Goal: Task Accomplishment & Management: Complete application form

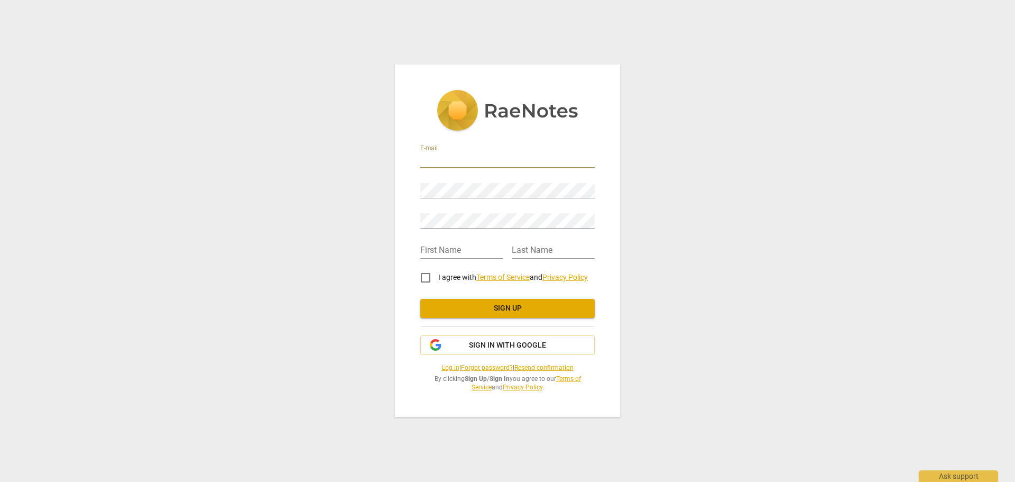
click at [440, 159] on input "email" at bounding box center [507, 160] width 175 height 15
click at [443, 160] on input "email" at bounding box center [507, 160] width 175 height 15
type input "canie777@gmail.com"
click at [429, 250] on input "text" at bounding box center [461, 250] width 83 height 15
type input "Juan"
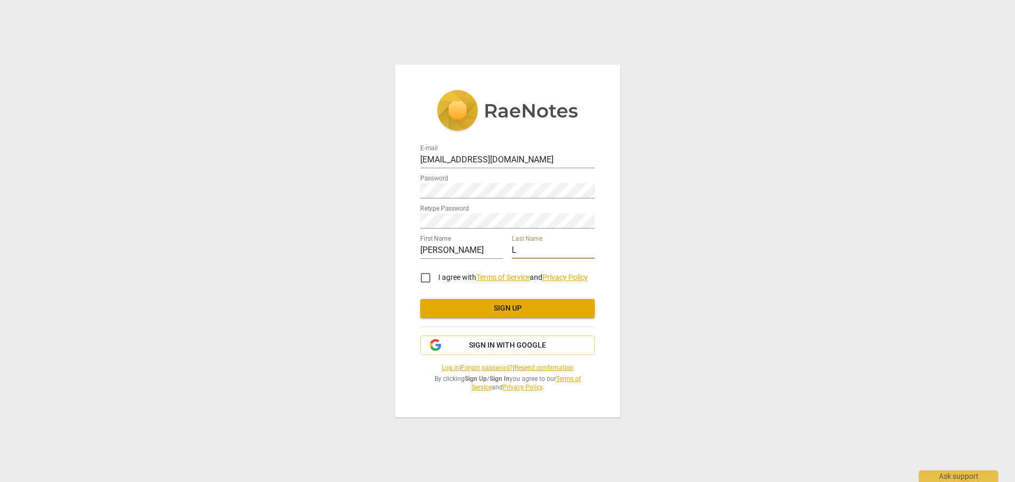
type input "L"
click at [426, 279] on input "I agree with Terms of Service and Privacy Policy" at bounding box center [425, 277] width 25 height 25
checkbox input "true"
click at [498, 311] on span "Sign up" at bounding box center [508, 308] width 158 height 11
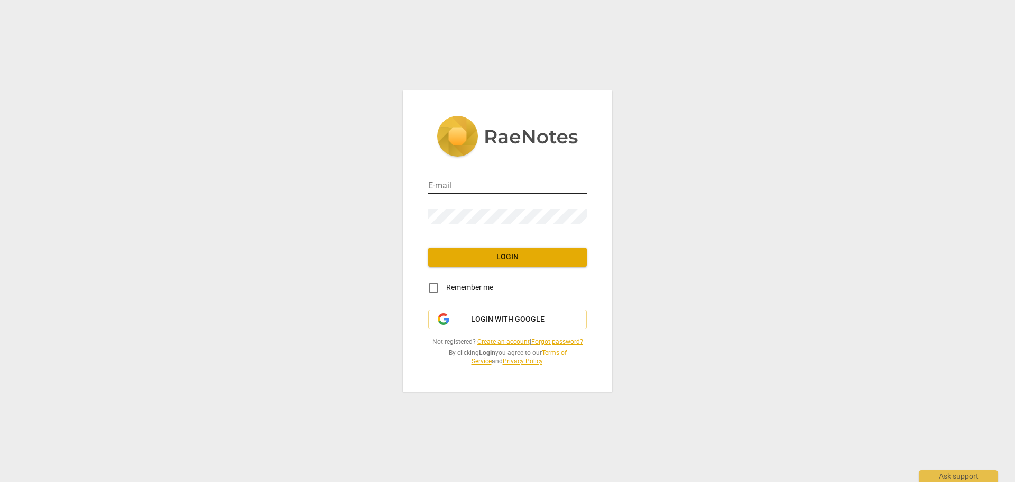
click at [479, 186] on input "email" at bounding box center [507, 186] width 159 height 15
click at [472, 184] on input "email" at bounding box center [507, 186] width 159 height 15
click at [558, 342] on link "Forgot password?" at bounding box center [557, 341] width 52 height 7
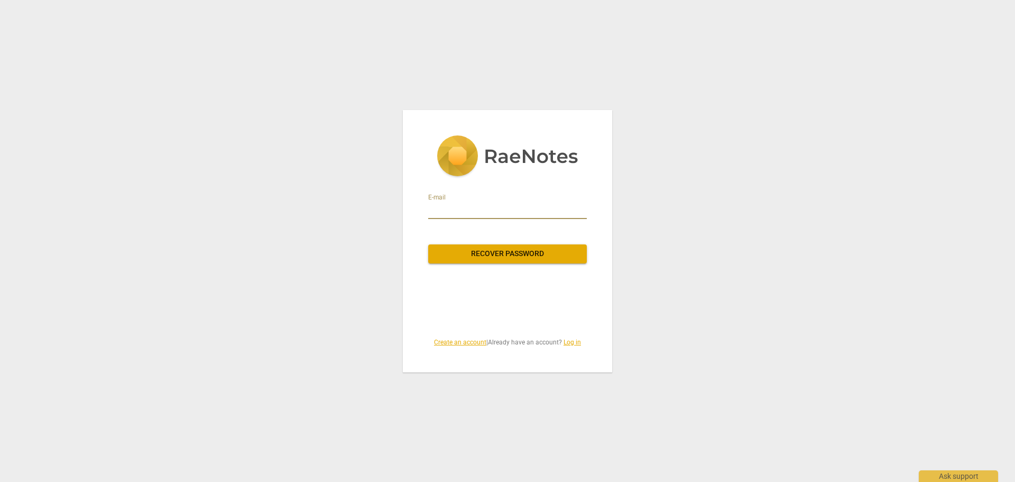
click at [468, 210] on input "email" at bounding box center [507, 210] width 159 height 17
type input "canie777@gmail.com"
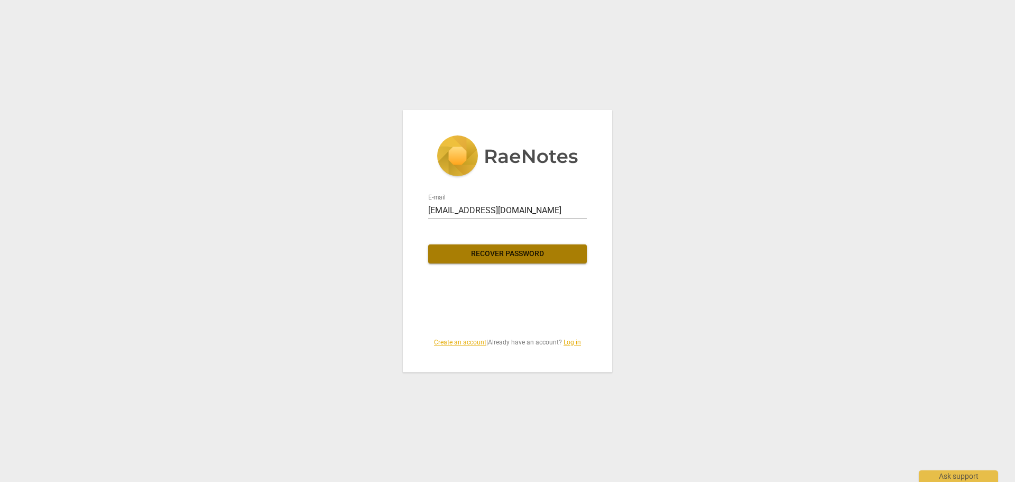
click at [471, 255] on span "Recover password" at bounding box center [508, 254] width 142 height 11
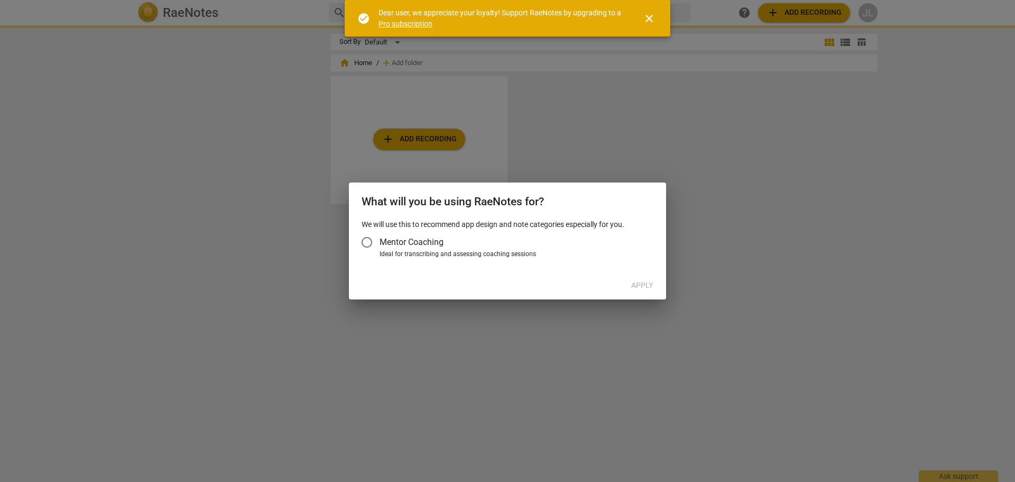
click at [19, 95] on div at bounding box center [507, 241] width 1015 height 482
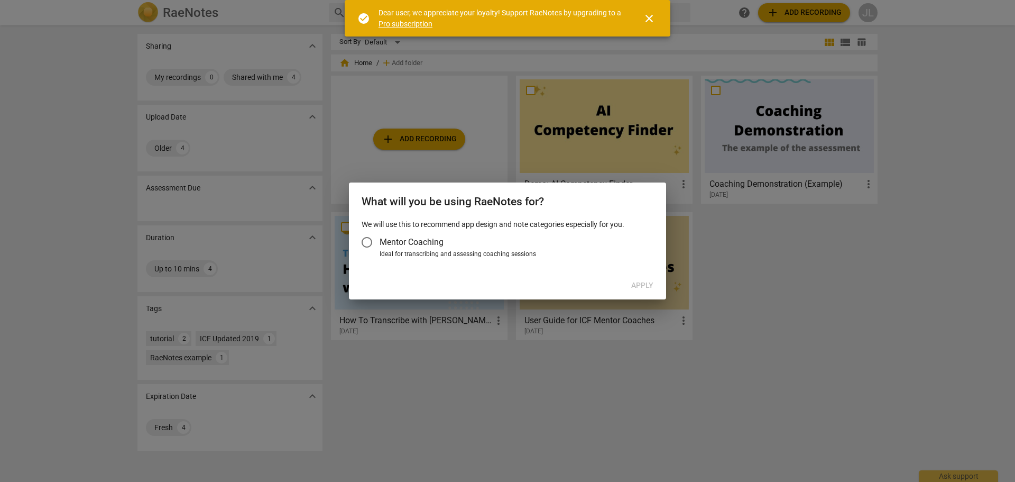
click at [652, 17] on span "close" at bounding box center [649, 18] width 13 height 13
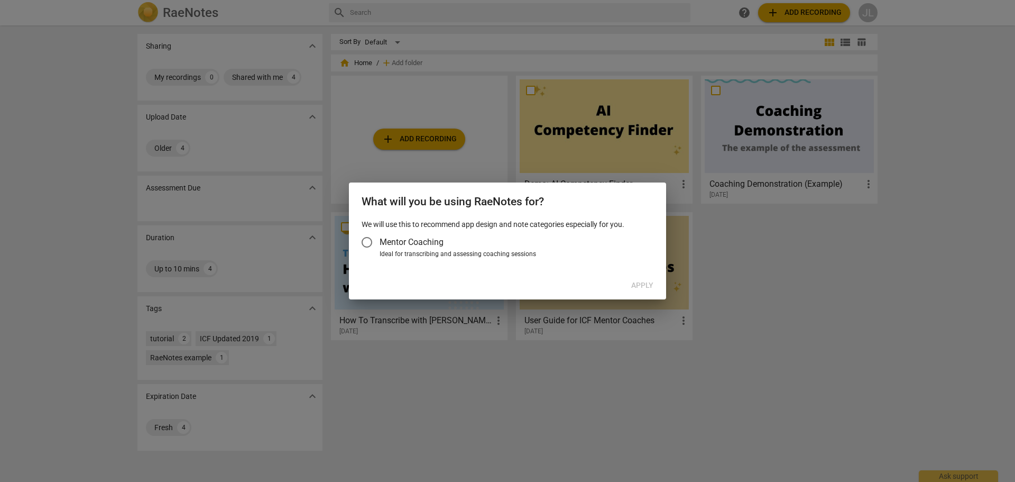
click at [641, 281] on div "Apply" at bounding box center [507, 285] width 313 height 19
click at [369, 242] on input "Mentor Coaching" at bounding box center [366, 241] width 25 height 25
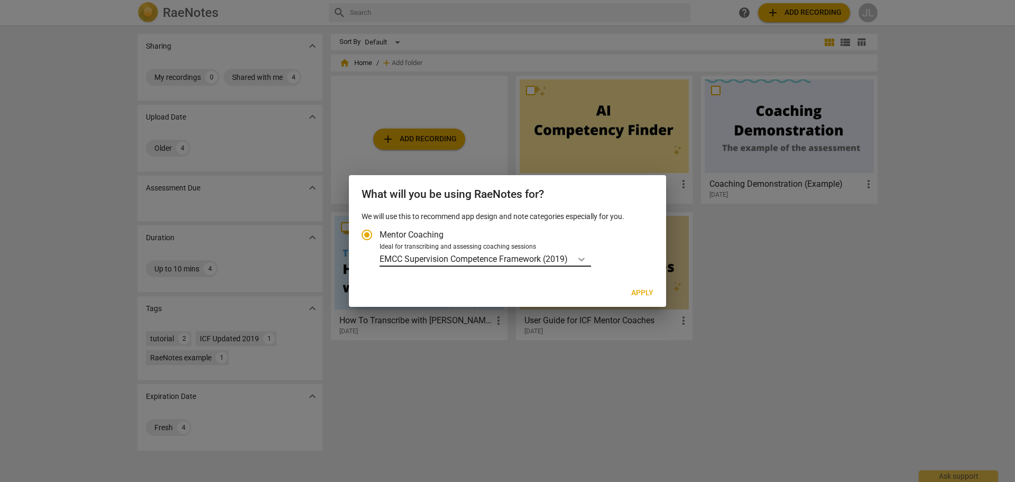
click at [578, 261] on icon "Account type" at bounding box center [581, 259] width 11 height 11
click at [0, 0] on input "Ideal for transcribing and assessing coaching sessions EMCC Supervision Compete…" at bounding box center [0, 0] width 0 height 0
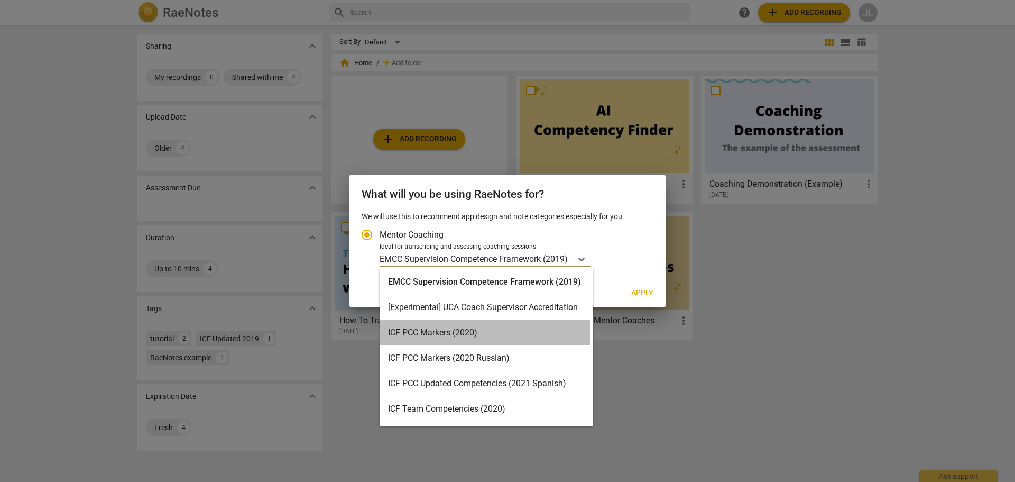
click at [435, 332] on div "ICF PCC Markers (2020)" at bounding box center [487, 332] width 214 height 25
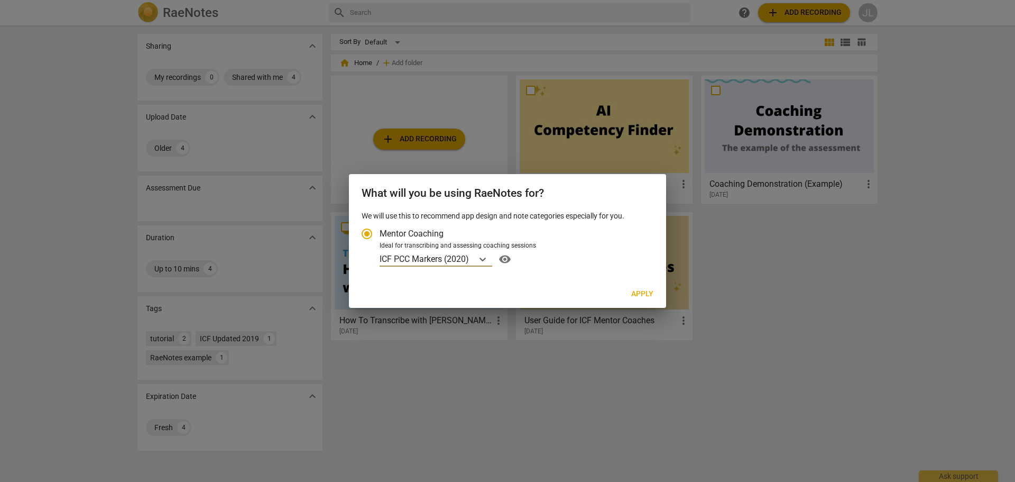
click at [653, 294] on span "Apply" at bounding box center [642, 294] width 22 height 11
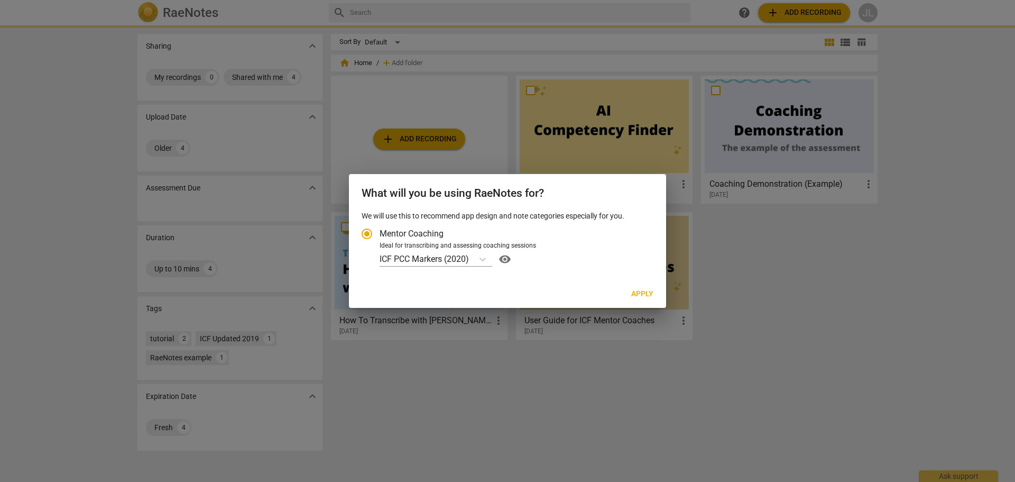
radio input "false"
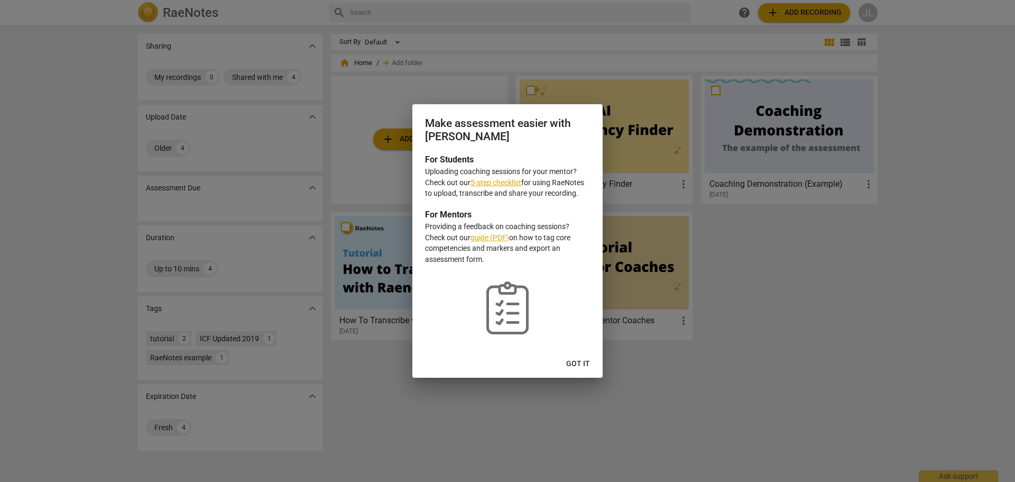
click at [578, 363] on span "Got it" at bounding box center [578, 364] width 24 height 11
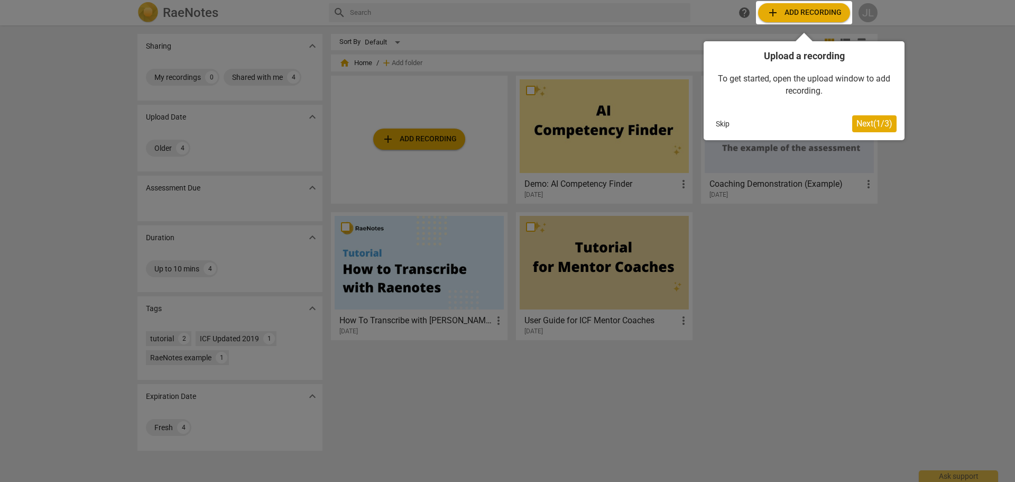
click at [864, 130] on button "Next ( 1 / 3 )" at bounding box center [874, 123] width 44 height 17
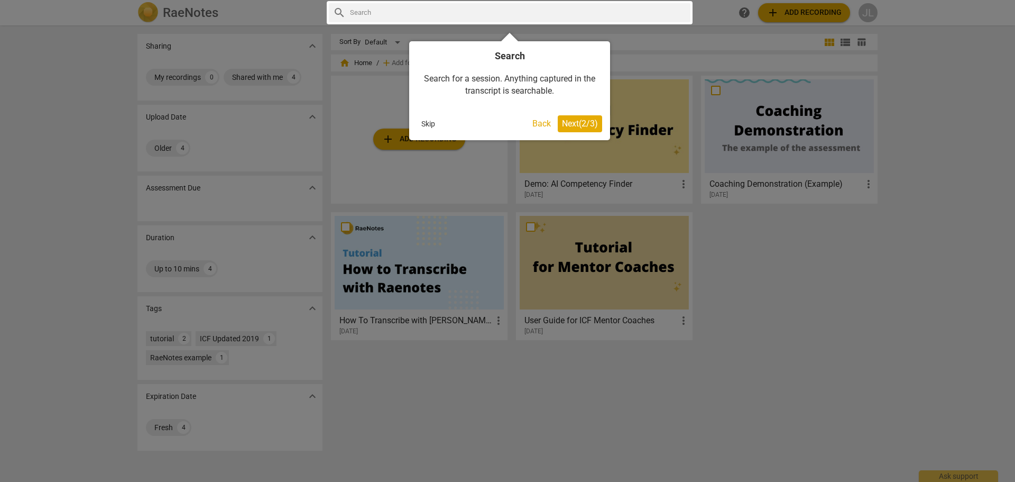
click at [580, 122] on span "Next ( 2 / 3 )" at bounding box center [580, 123] width 36 height 10
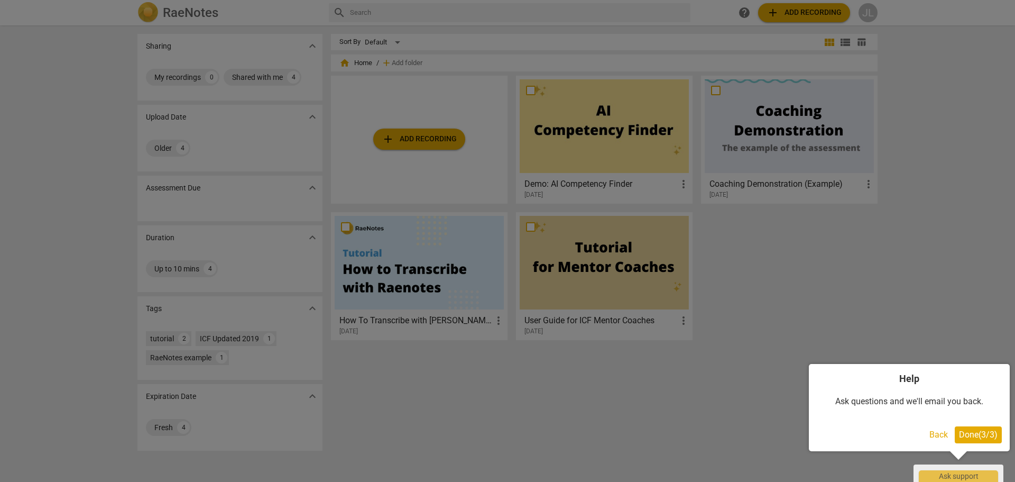
click at [978, 435] on span "Done ( 3 / 3 )" at bounding box center [978, 434] width 39 height 10
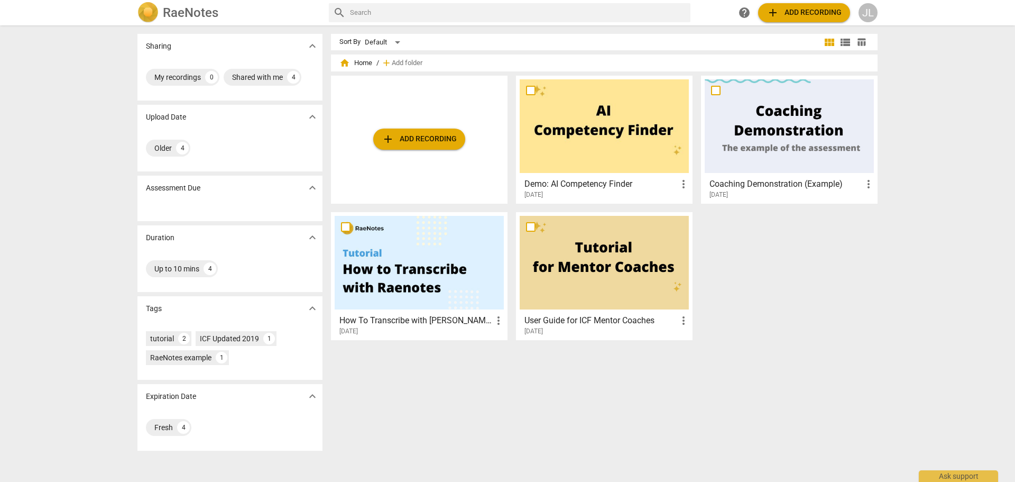
click at [399, 276] on div at bounding box center [419, 263] width 169 height 94
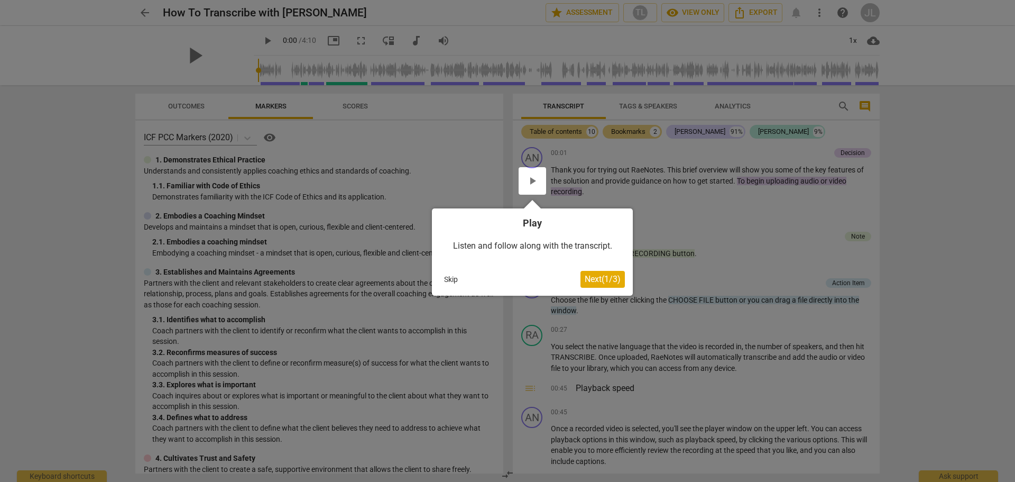
click at [604, 280] on span "Next ( 1 / 3 )" at bounding box center [603, 279] width 36 height 10
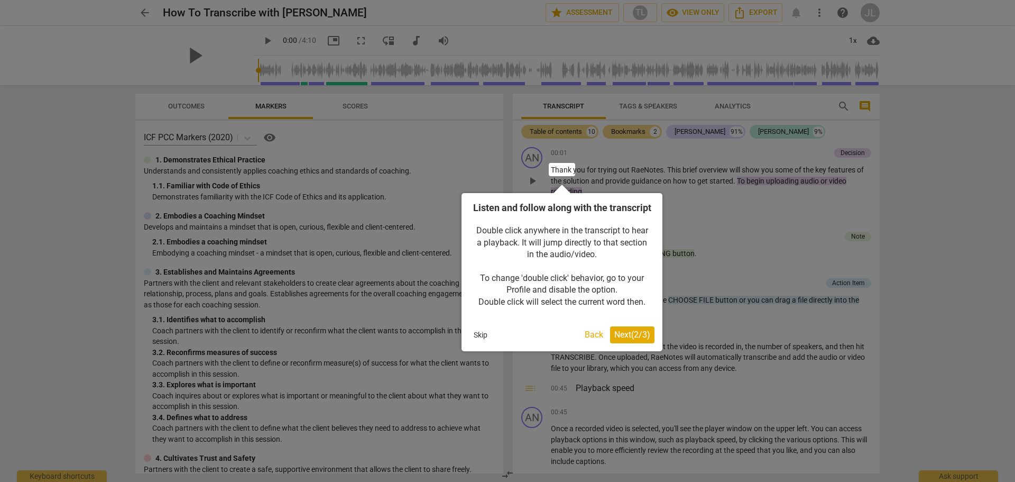
click at [632, 339] on span "Next ( 2 / 3 )" at bounding box center [632, 334] width 36 height 10
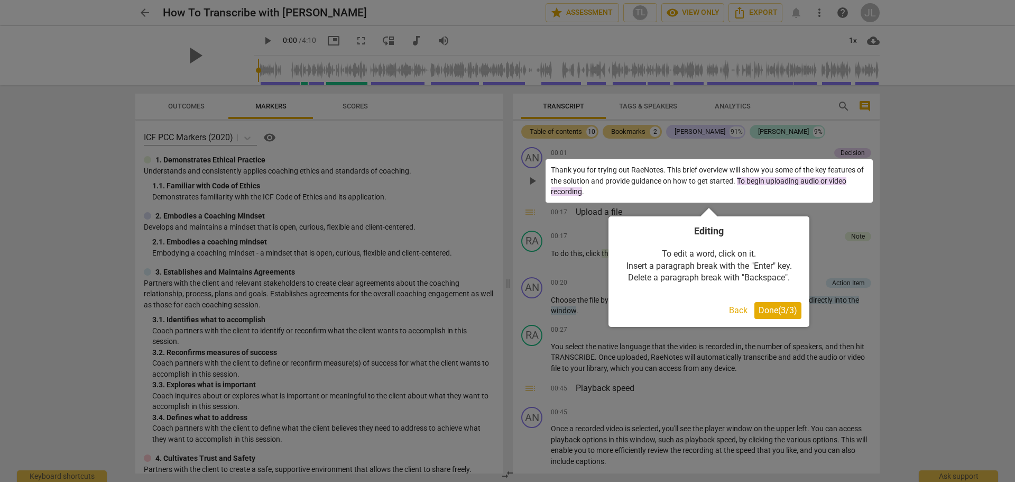
click at [773, 314] on span "Done ( 3 / 3 )" at bounding box center [778, 310] width 39 height 10
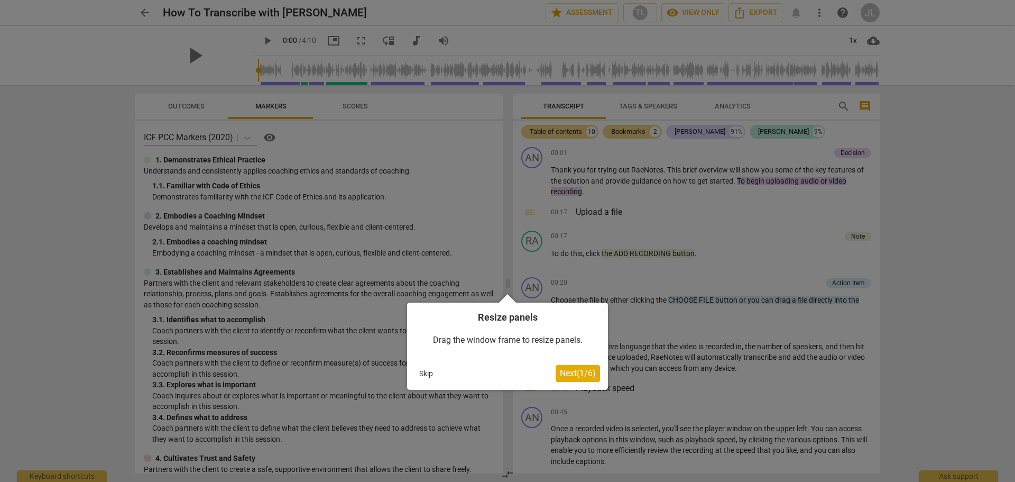
click at [575, 375] on span "Next ( 1 / 6 )" at bounding box center [578, 373] width 36 height 10
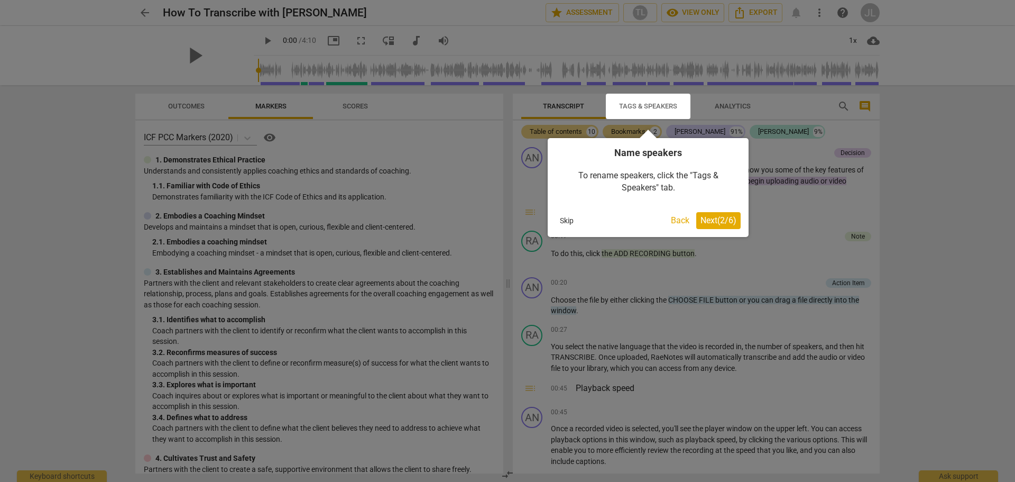
click at [721, 218] on span "Next ( 2 / 6 )" at bounding box center [719, 220] width 36 height 10
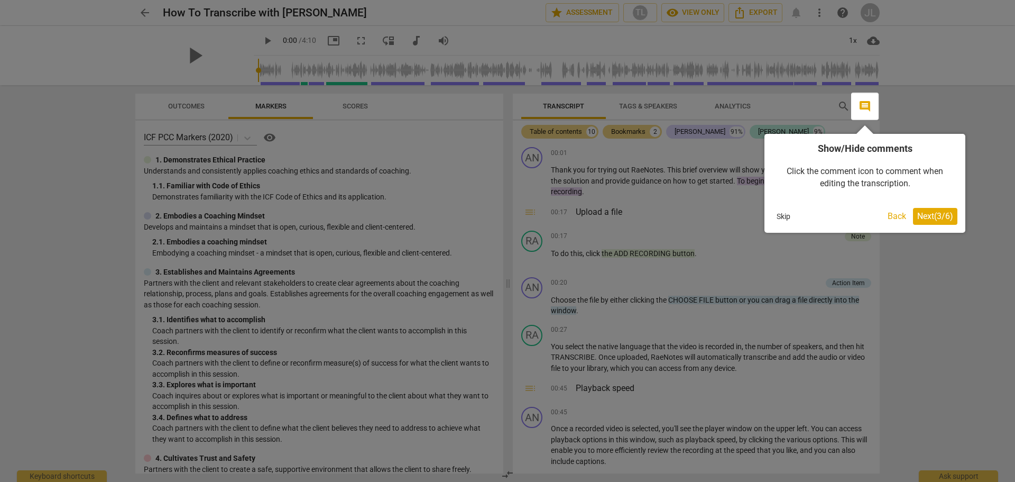
click at [935, 211] on span "Next ( 3 / 6 )" at bounding box center [935, 216] width 36 height 10
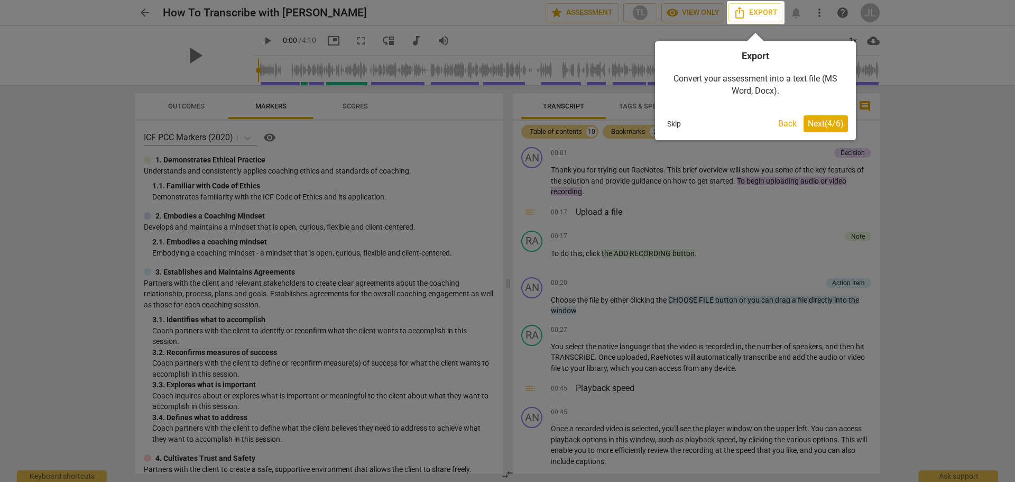
click at [828, 125] on span "Next ( 4 / 6 )" at bounding box center [826, 123] width 36 height 10
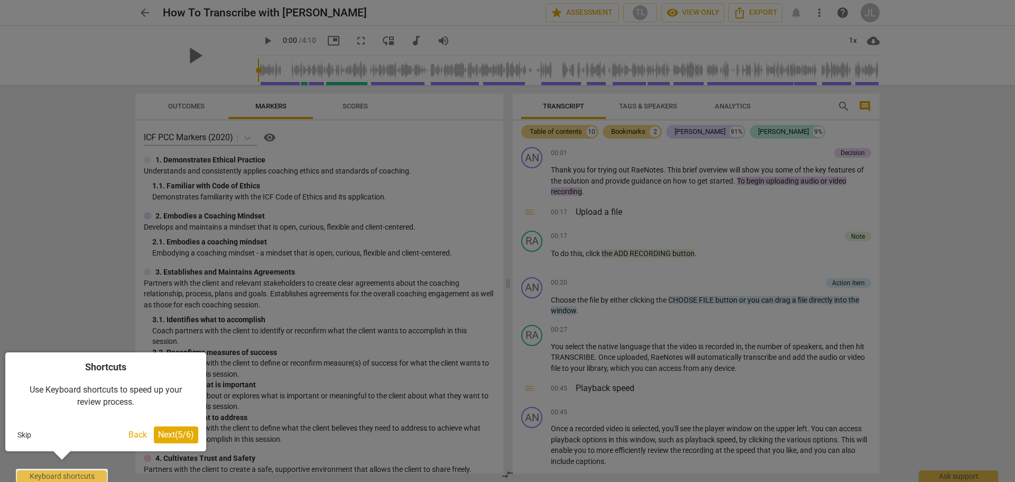
click at [173, 433] on span "Next ( 5 / 6 )" at bounding box center [176, 434] width 36 height 10
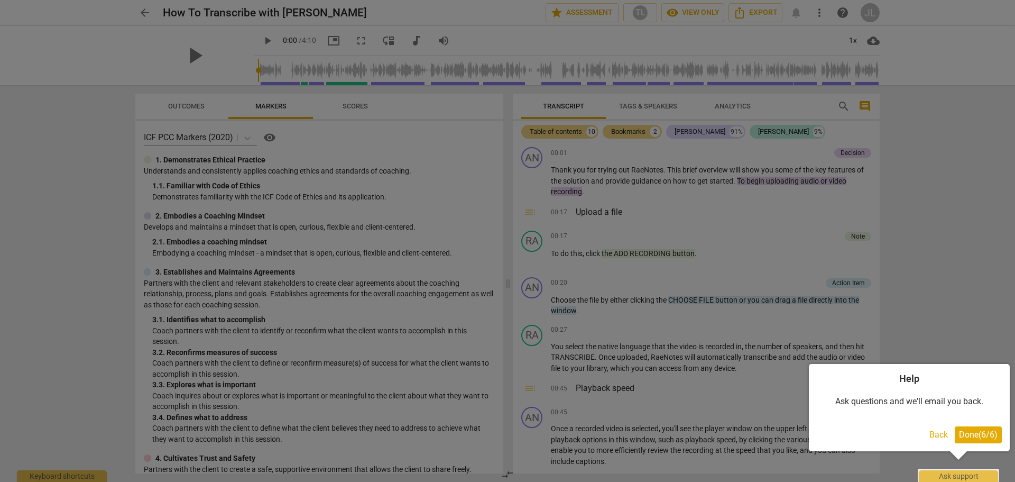
click at [974, 438] on span "Done ( 6 / 6 )" at bounding box center [978, 434] width 39 height 10
